Goal: Information Seeking & Learning: Understand process/instructions

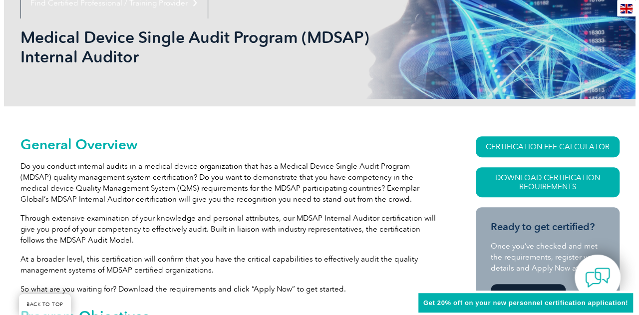
scroll to position [145, 0]
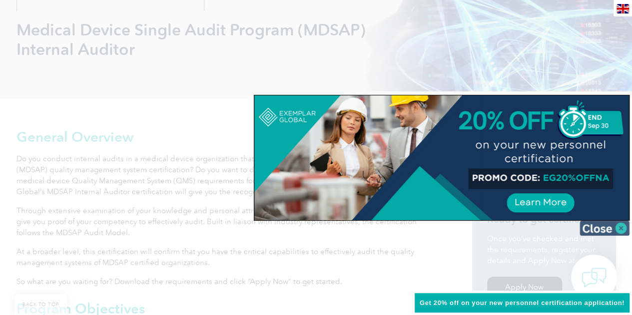
click at [626, 228] on img at bounding box center [604, 228] width 50 height 15
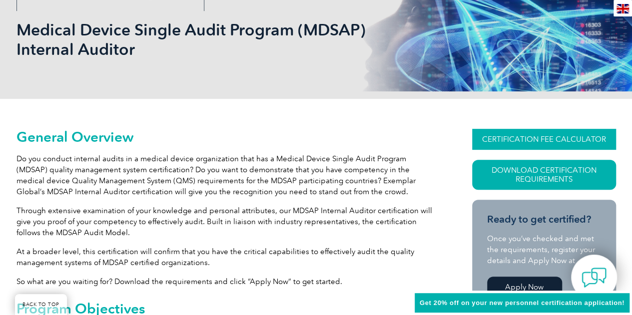
click at [538, 134] on link "CERTIFICATION FEE CALCULATOR" at bounding box center [544, 139] width 144 height 21
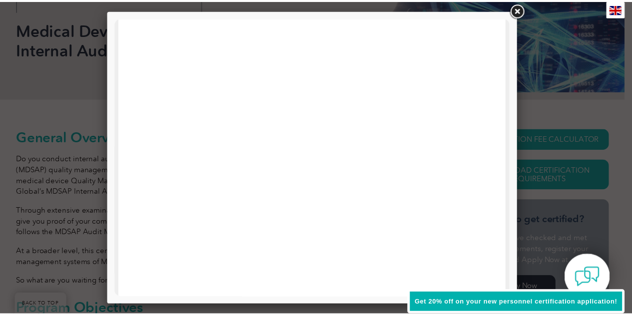
scroll to position [1, 0]
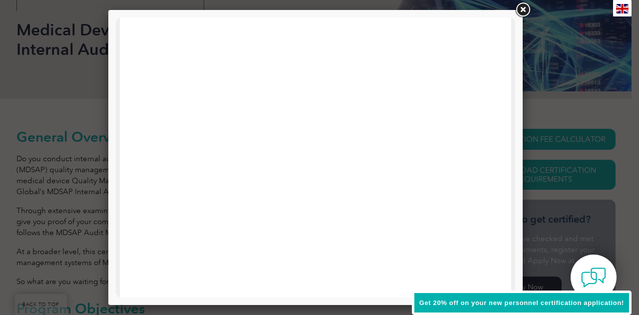
click at [523, 8] on link at bounding box center [523, 10] width 18 height 18
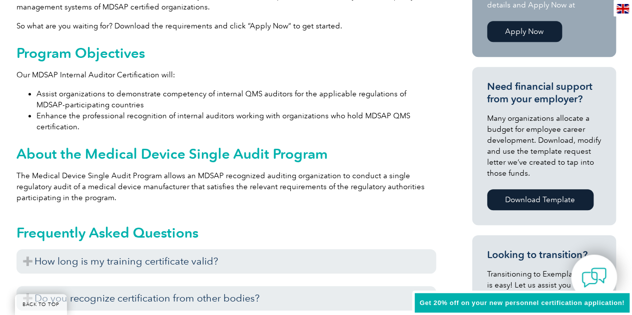
scroll to position [518, 0]
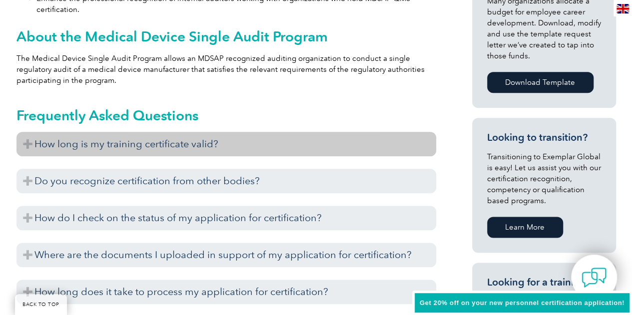
click at [192, 142] on h3 "How long is my training certificate valid?" at bounding box center [225, 144] width 419 height 24
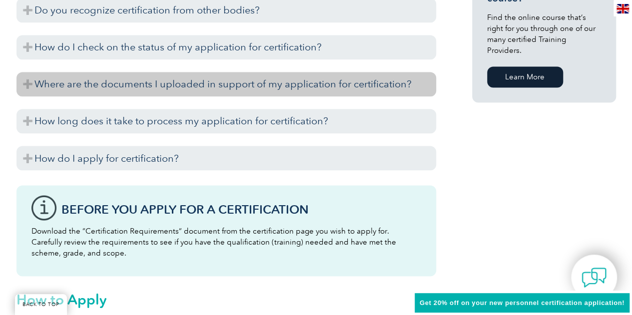
scroll to position [815, 0]
click at [184, 161] on h3 "How do I apply for certification?" at bounding box center [225, 157] width 419 height 24
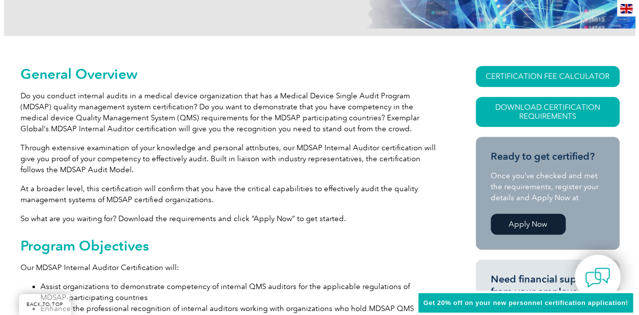
scroll to position [164, 0]
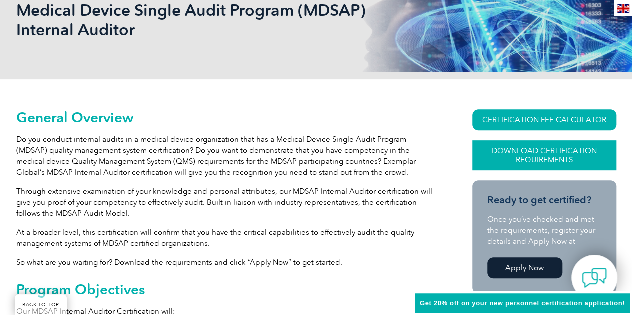
click at [565, 149] on link "Download Certification Requirements" at bounding box center [544, 155] width 144 height 30
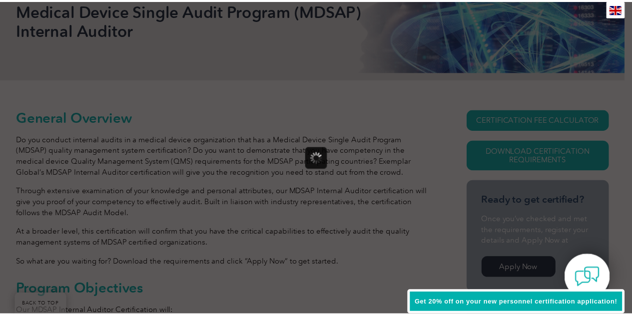
scroll to position [0, 0]
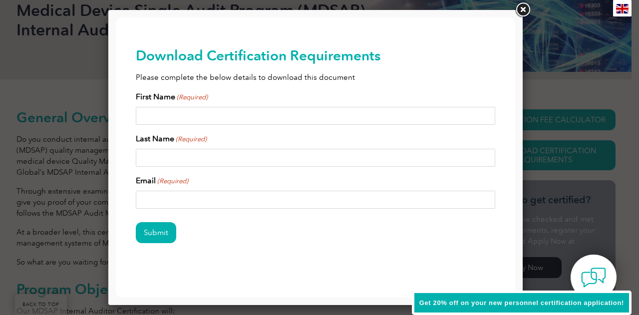
click at [521, 10] on link at bounding box center [523, 10] width 18 height 18
